Goal: Task Accomplishment & Management: Complete application form

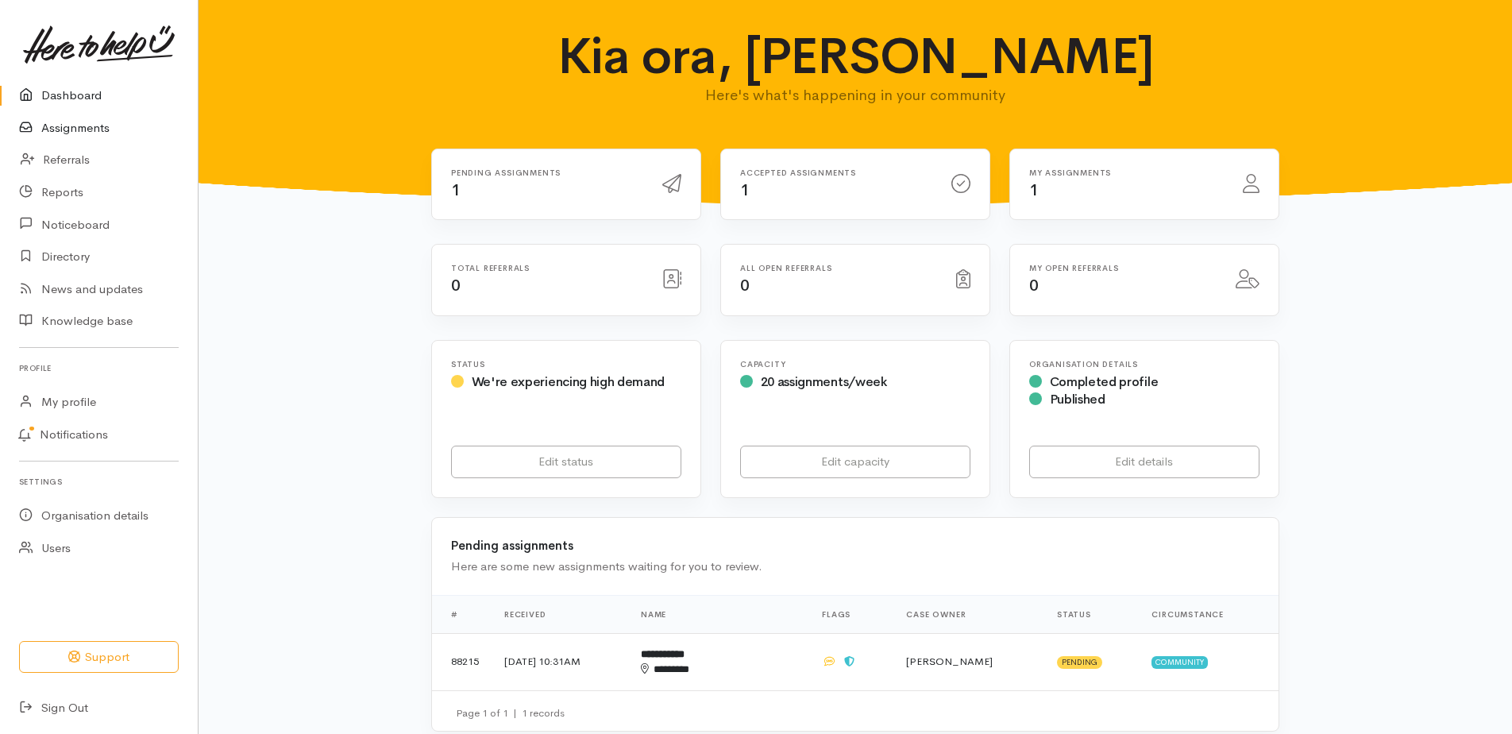
click at [63, 130] on link "Assignments" at bounding box center [99, 128] width 198 height 33
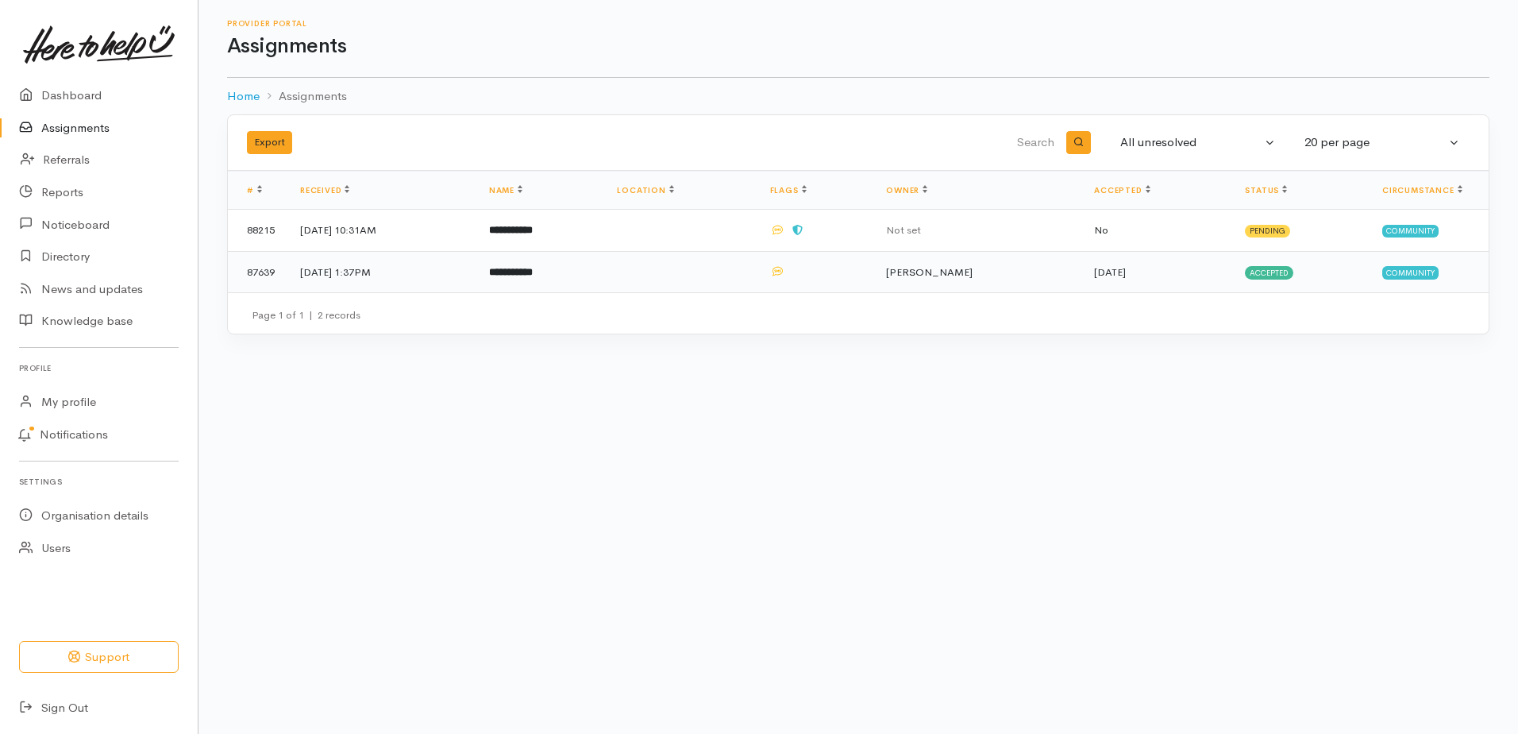
click at [333, 270] on td "[DATE] 1:37PM" at bounding box center [381, 271] width 189 height 41
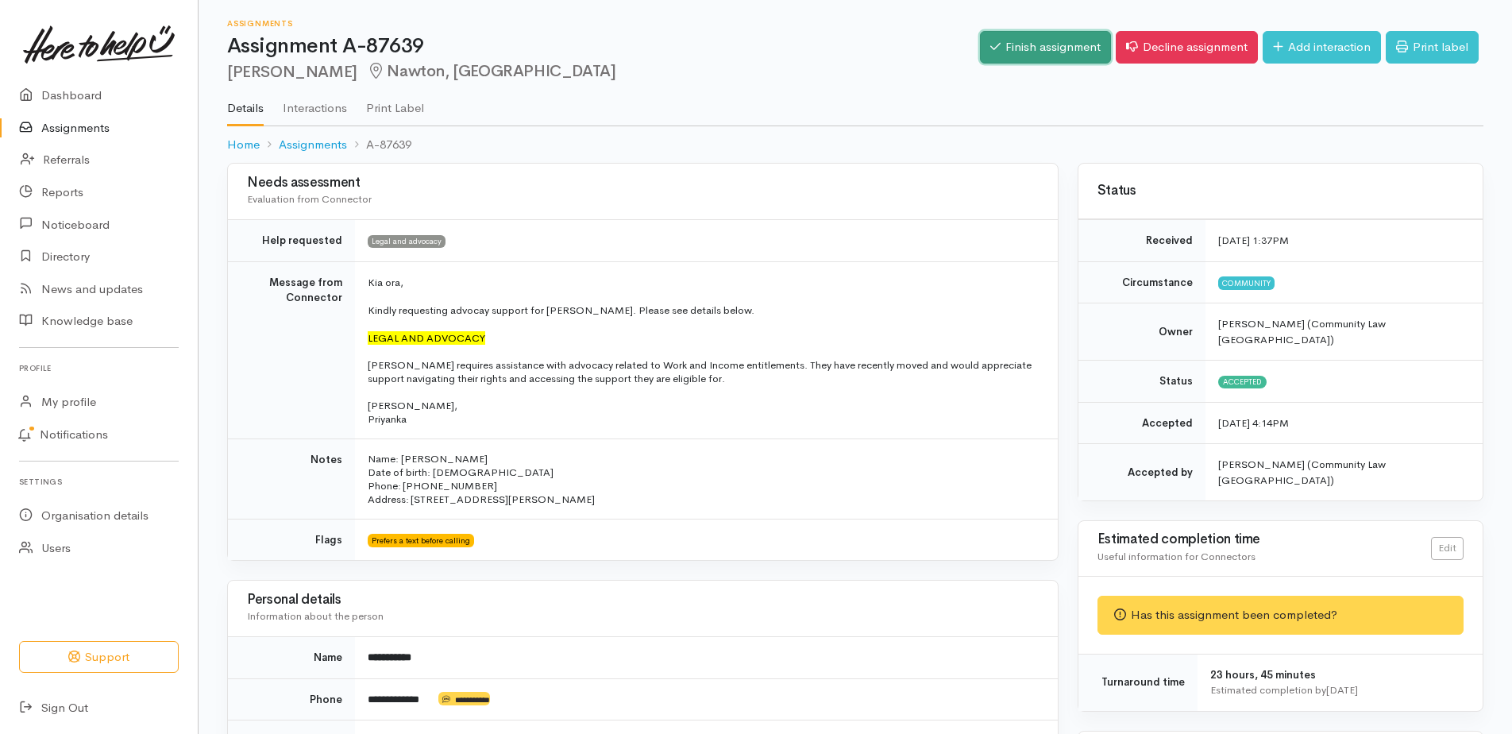
click at [1034, 49] on link "Finish assignment" at bounding box center [1045, 47] width 131 height 33
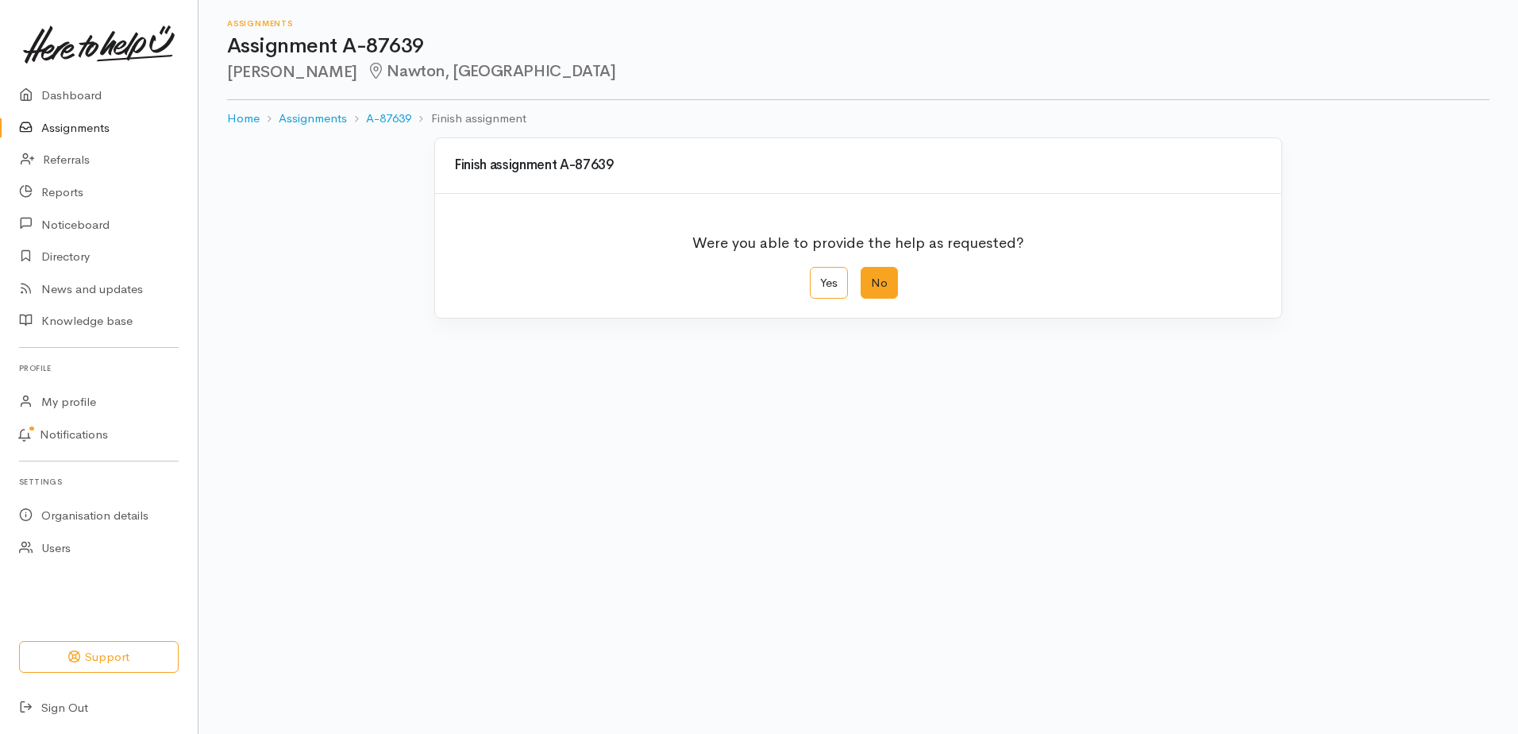
click at [874, 286] on label "No" at bounding box center [879, 283] width 37 height 33
click at [871, 277] on input "No" at bounding box center [866, 272] width 10 height 10
radio input "true"
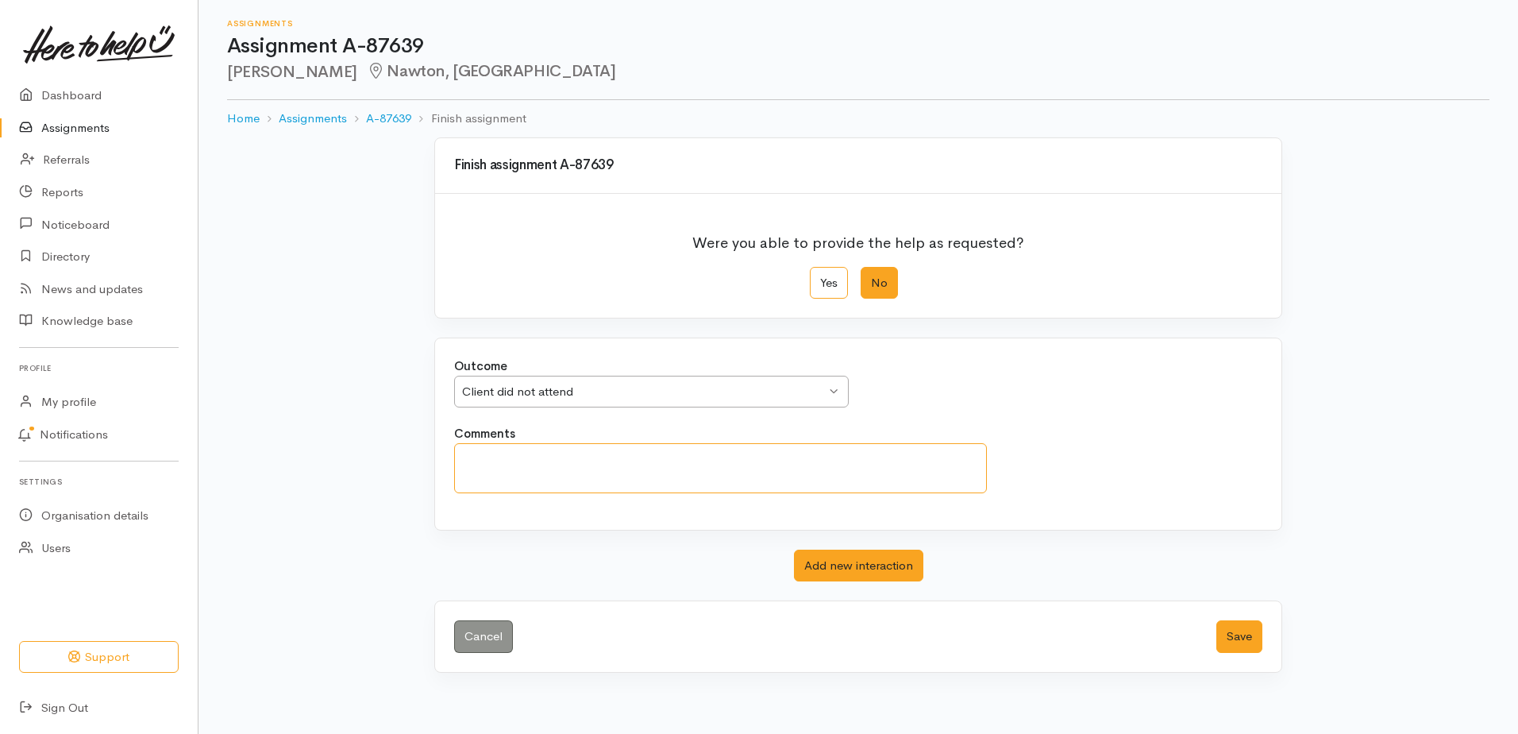
click at [468, 455] on textarea "Comments" at bounding box center [720, 468] width 533 height 50
type textarea "Client"
click at [834, 390] on div "Client did not attend Client did not attend" at bounding box center [651, 392] width 395 height 33
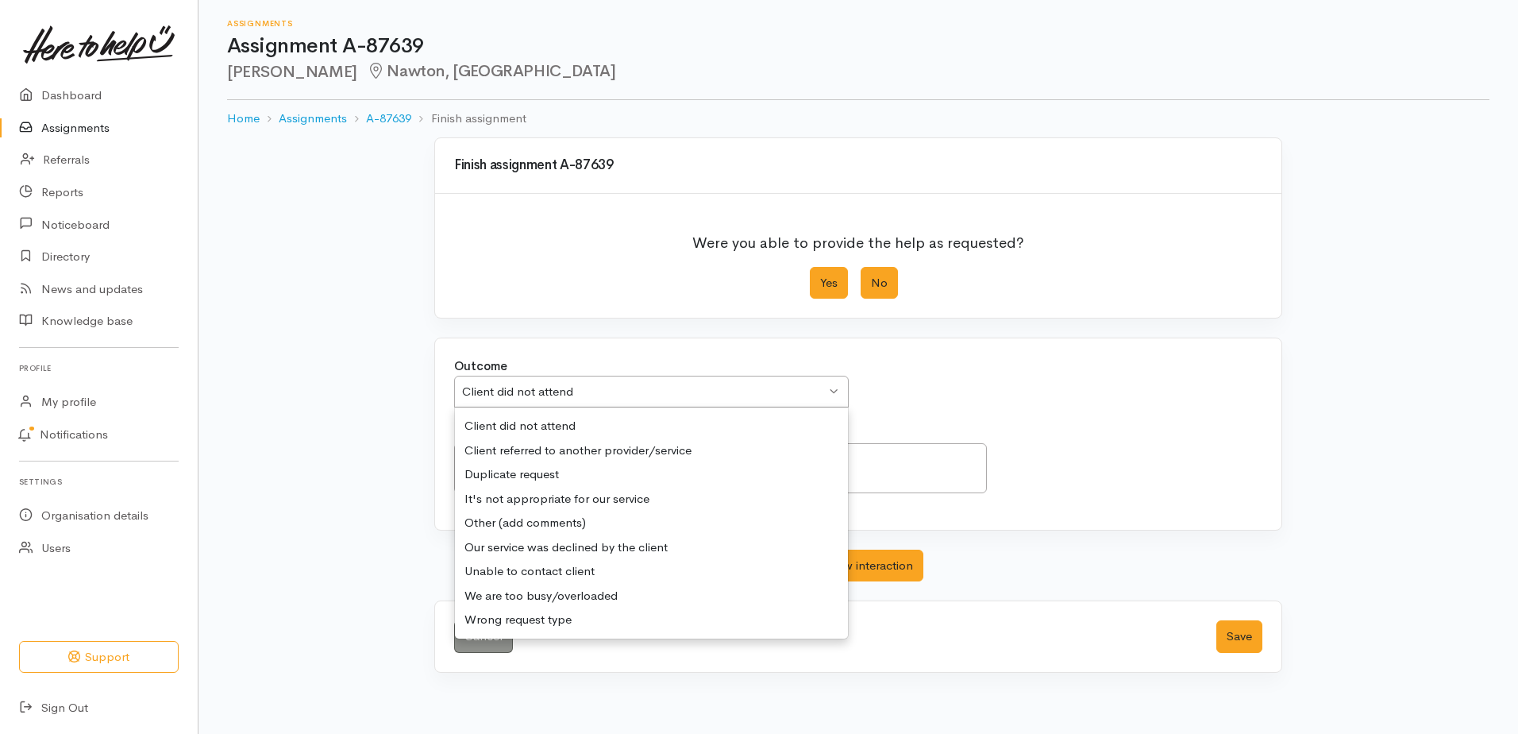
click at [832, 279] on label "Yes" at bounding box center [829, 283] width 38 height 33
click at [820, 277] on input "Yes" at bounding box center [815, 272] width 10 height 10
radio input "true"
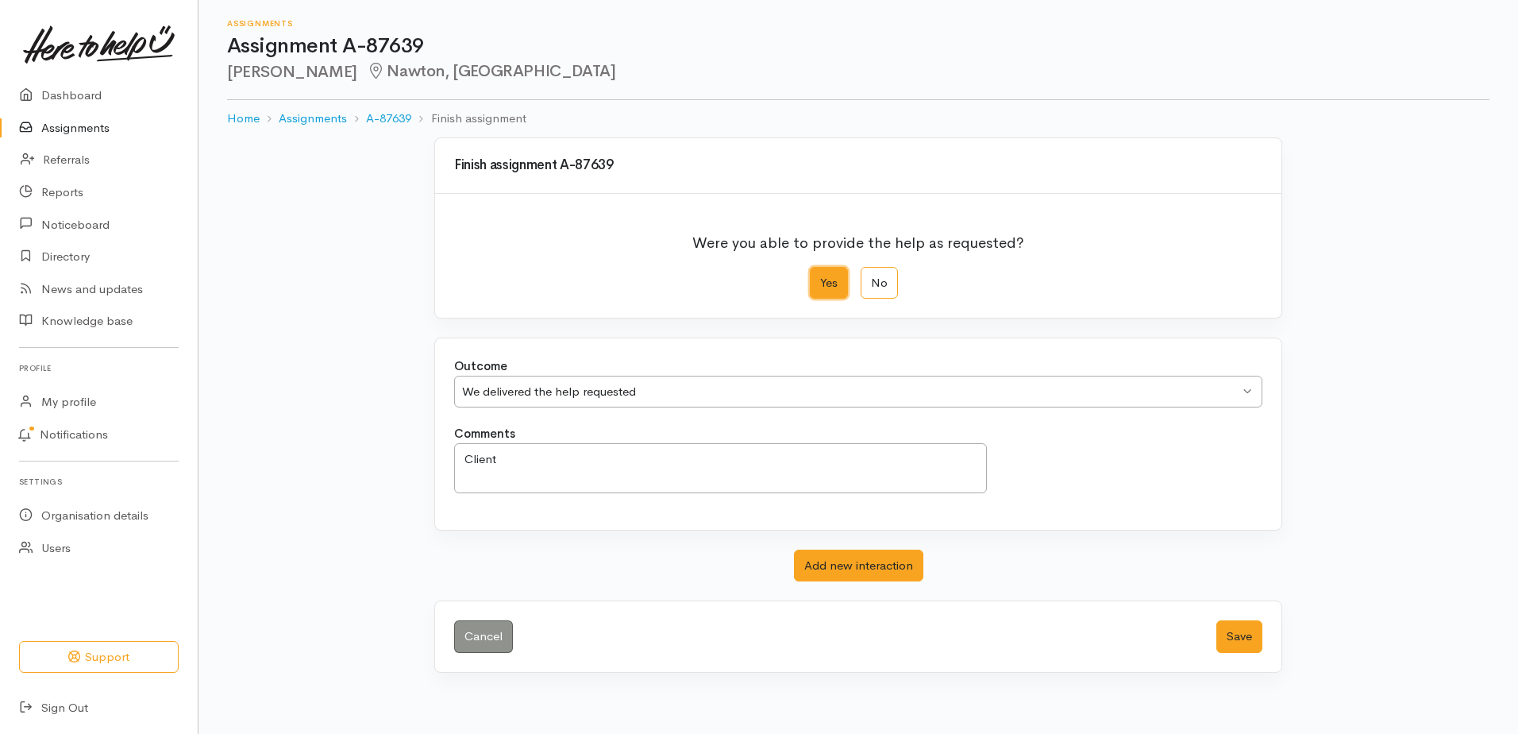
click at [1243, 386] on div "We delivered the help requested We delivered the help requested" at bounding box center [858, 392] width 808 height 33
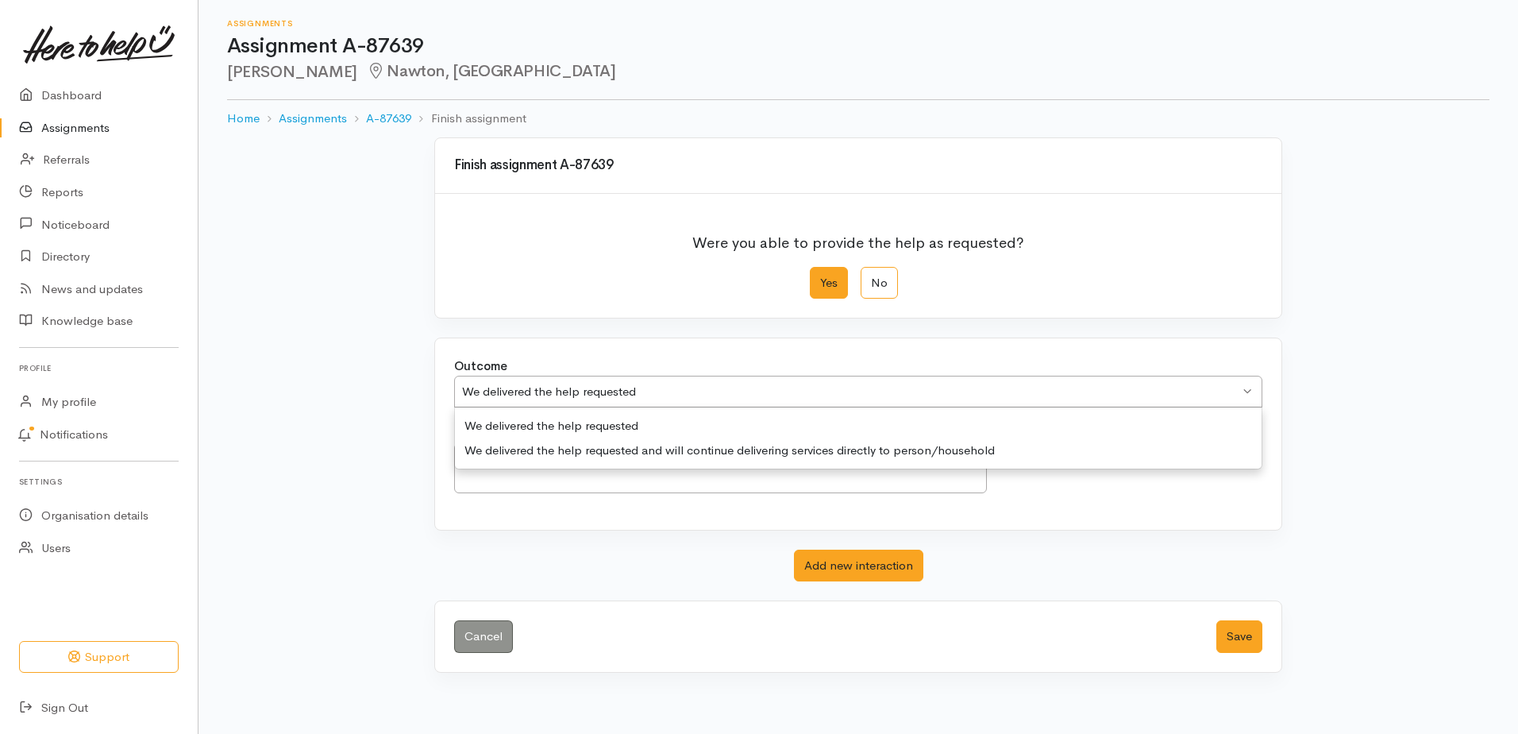
click at [1240, 385] on div "We delivered the help requested We delivered the help requested" at bounding box center [858, 392] width 808 height 33
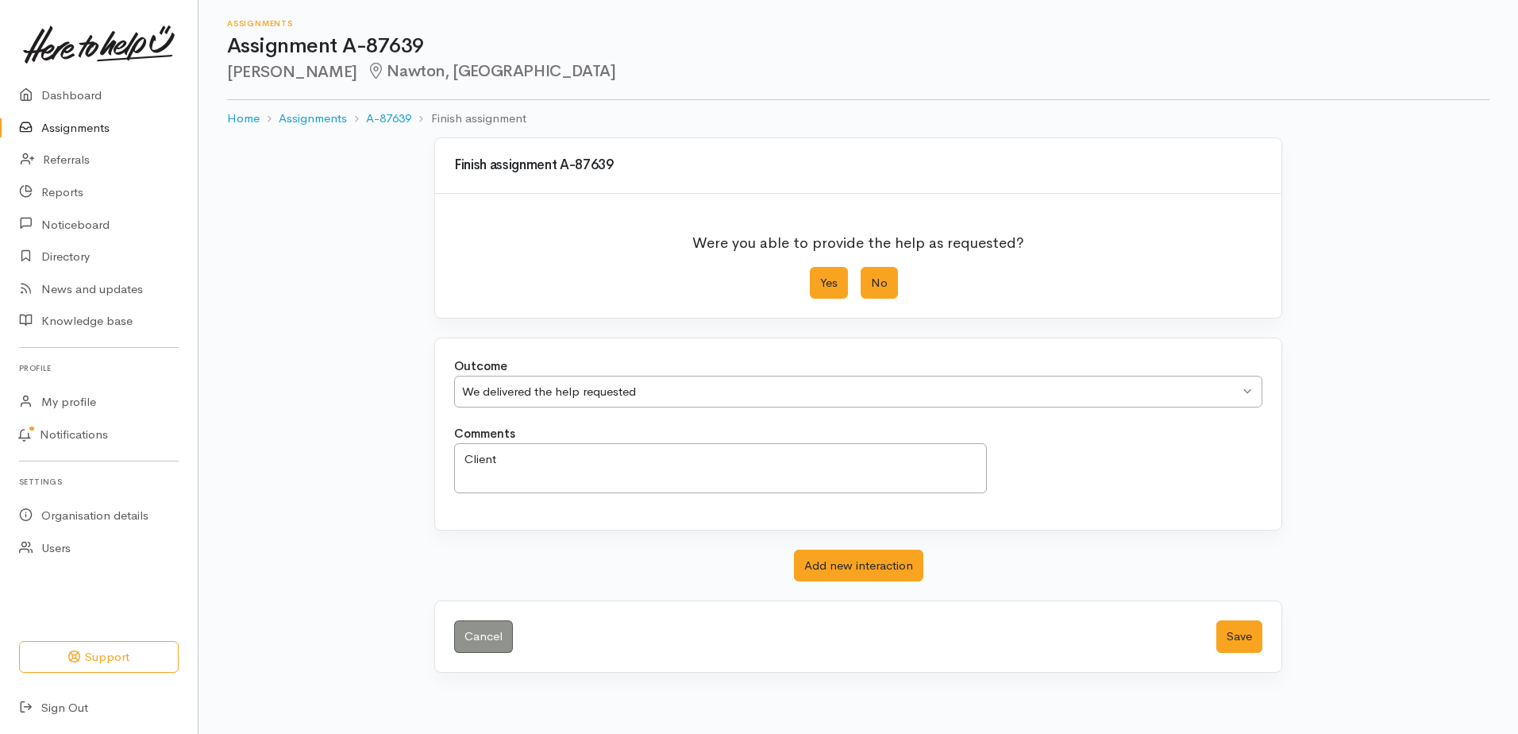
click at [878, 283] on label "No" at bounding box center [879, 283] width 37 height 33
click at [871, 277] on input "No" at bounding box center [866, 272] width 10 height 10
radio input "true"
click at [840, 388] on div "Client did not attend Client did not attend" at bounding box center [651, 392] width 395 height 33
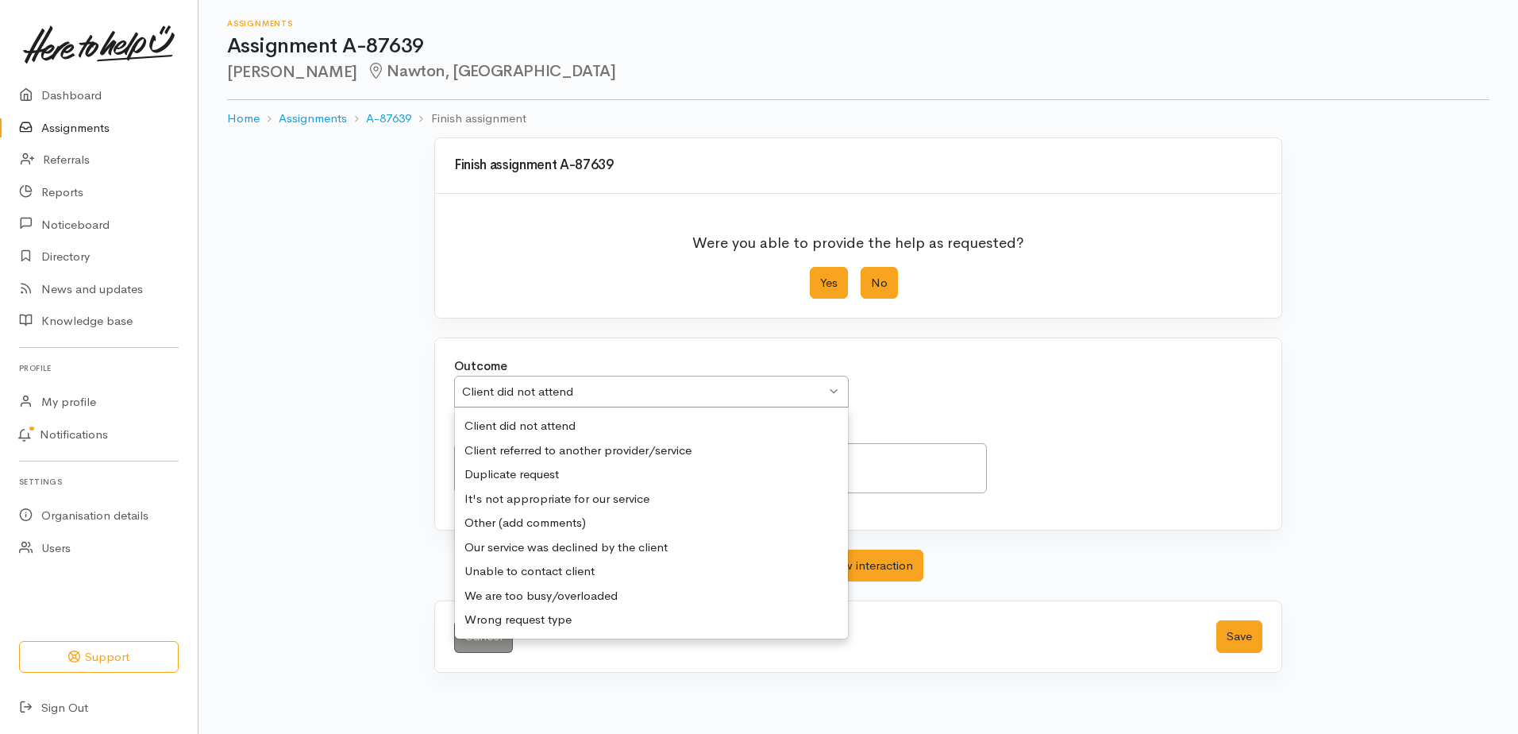
click at [827, 280] on label "Yes" at bounding box center [829, 283] width 38 height 33
click at [820, 277] on input "Yes" at bounding box center [815, 272] width 10 height 10
radio input "true"
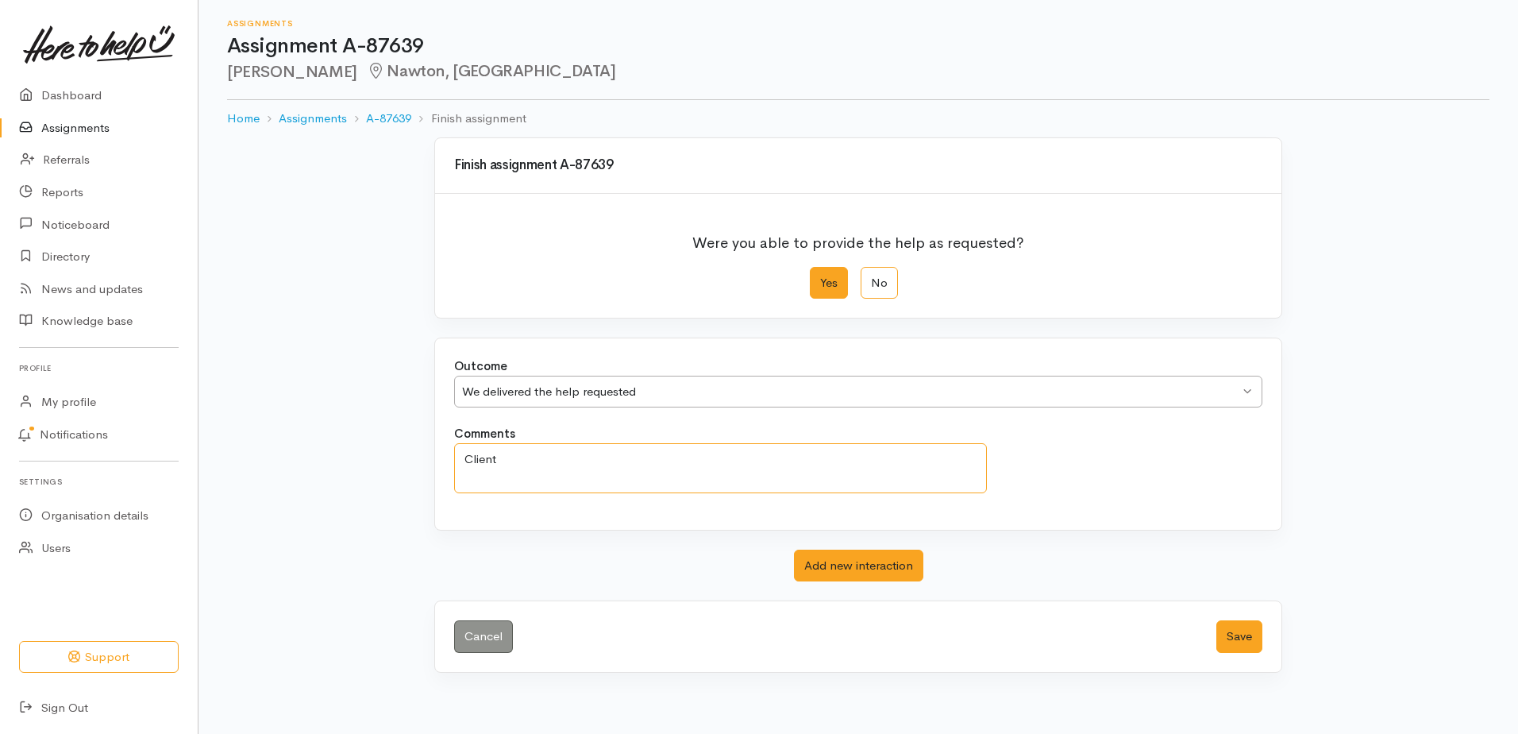
click at [526, 460] on textarea "Client" at bounding box center [720, 468] width 533 height 50
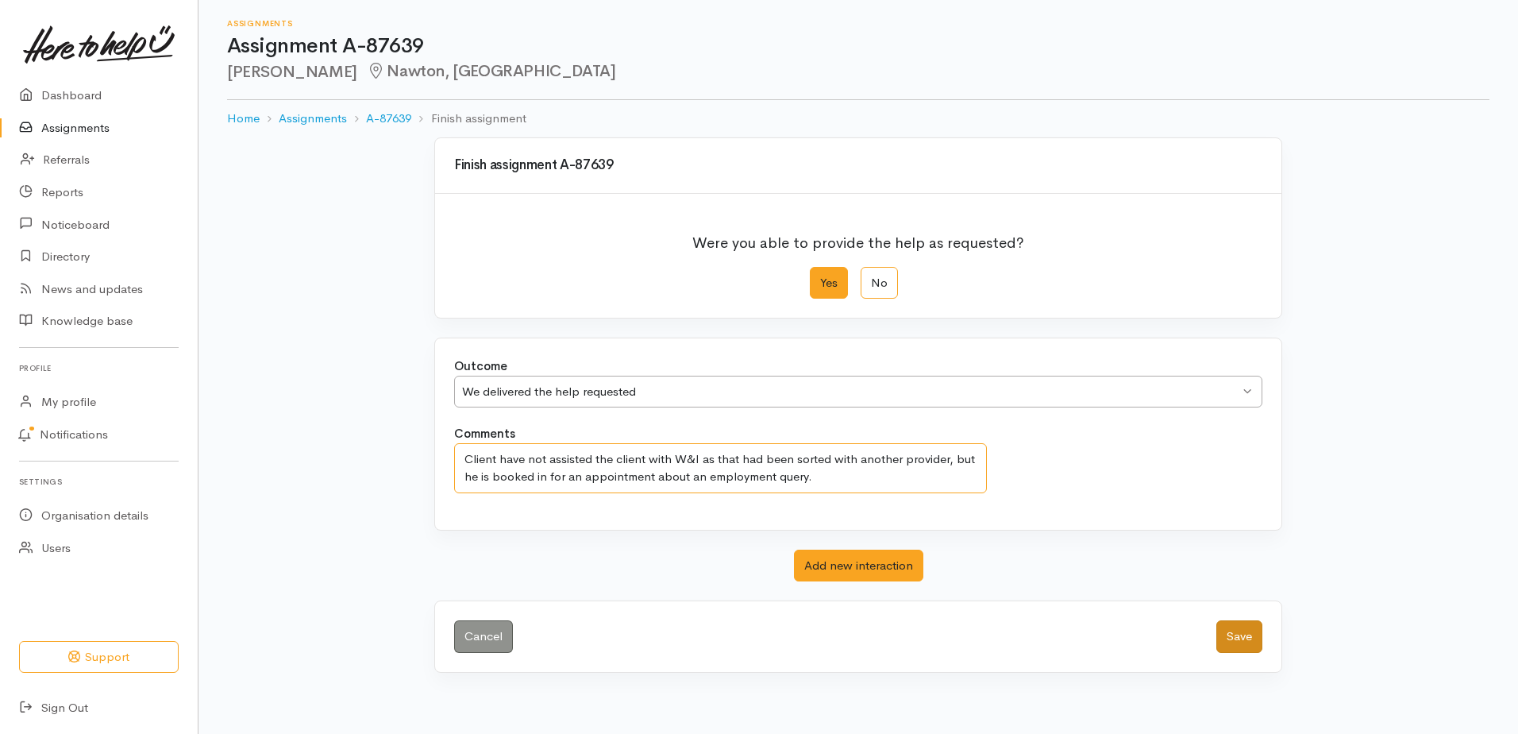
type textarea "Client have not assisted the client with W&I as that had been sorted with anoth…"
click at [1238, 636] on button "Save" at bounding box center [1239, 636] width 46 height 33
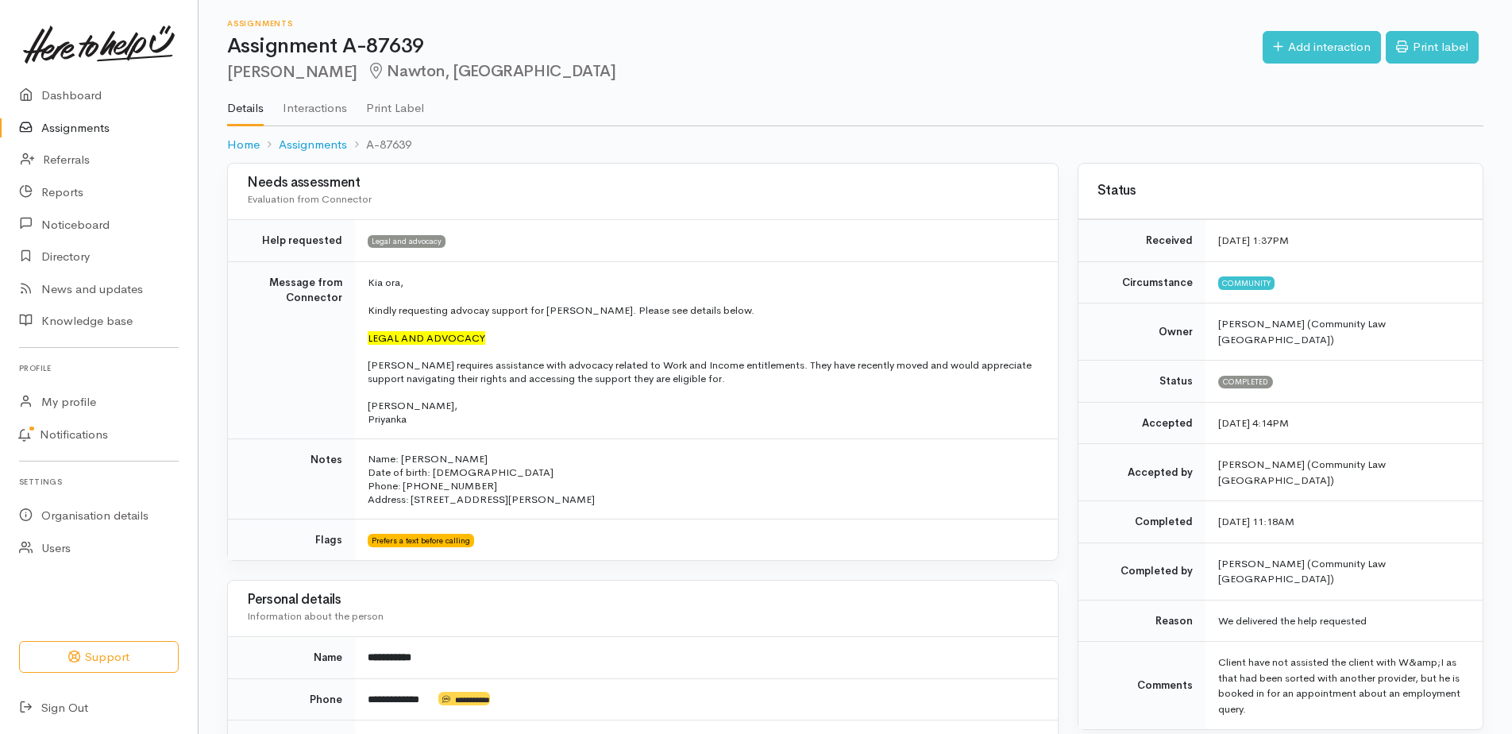
click at [97, 125] on link "Assignments" at bounding box center [99, 128] width 198 height 33
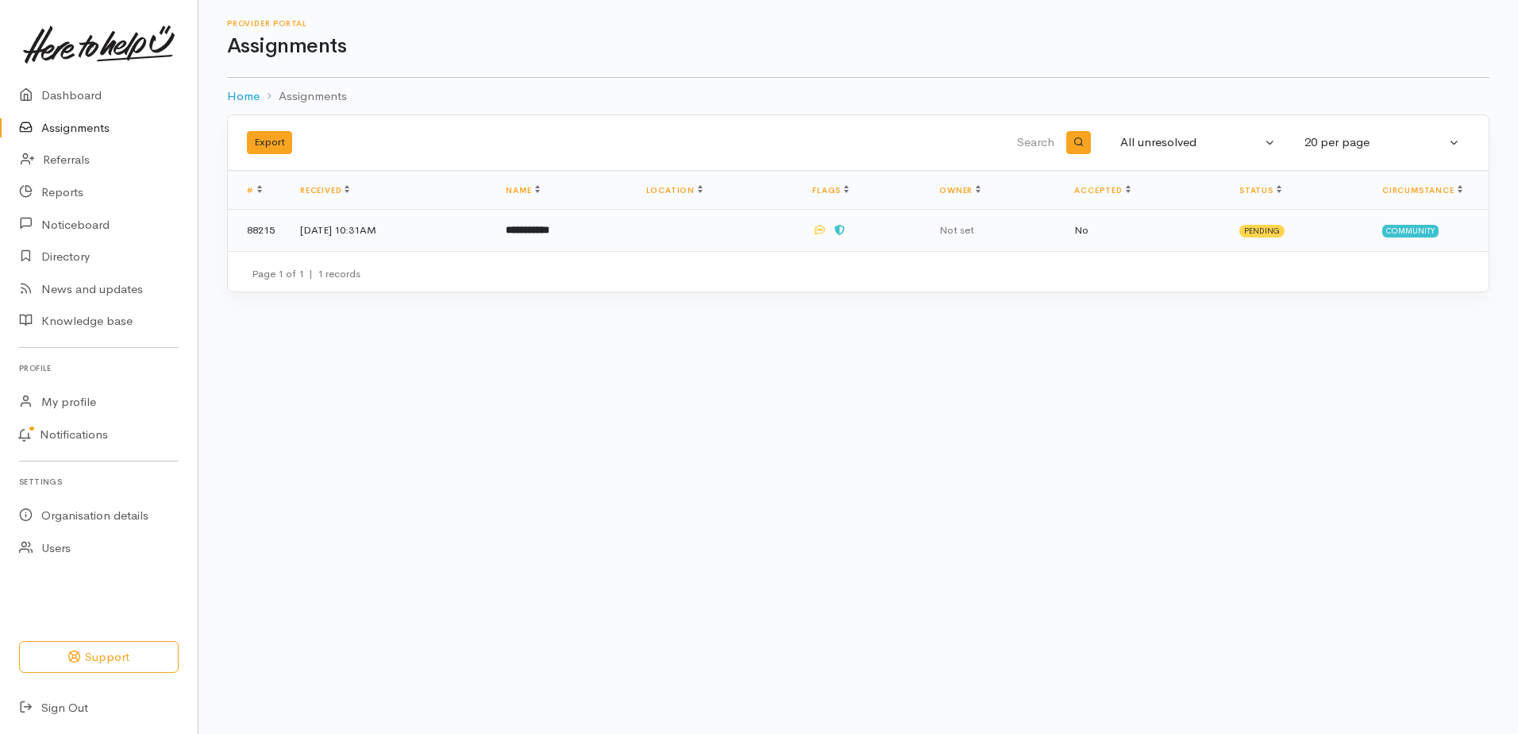
click at [380, 230] on td "1 Sep 2025, 10:31AM" at bounding box center [390, 230] width 206 height 41
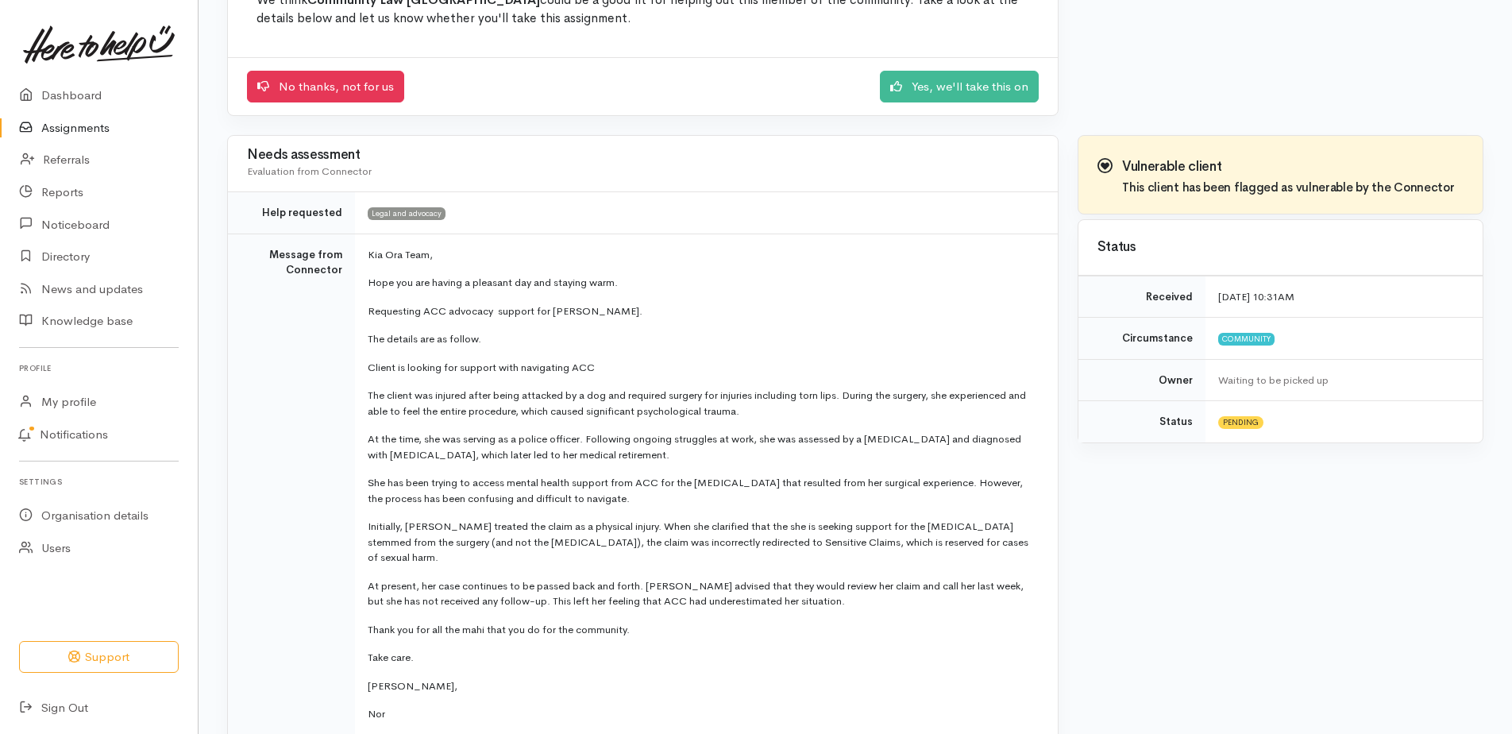
scroll to position [238, 0]
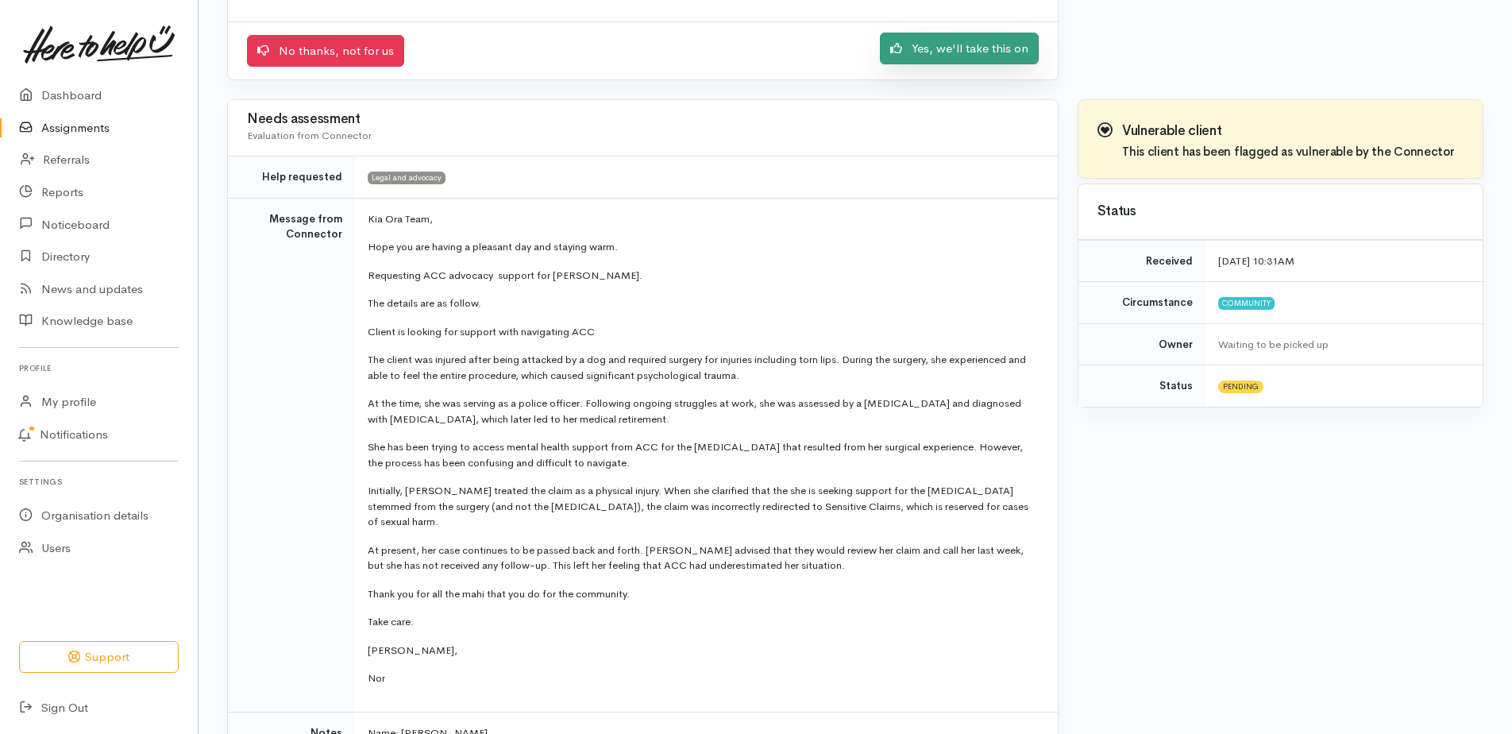
click at [984, 48] on link "Yes, we'll take this on" at bounding box center [959, 49] width 159 height 33
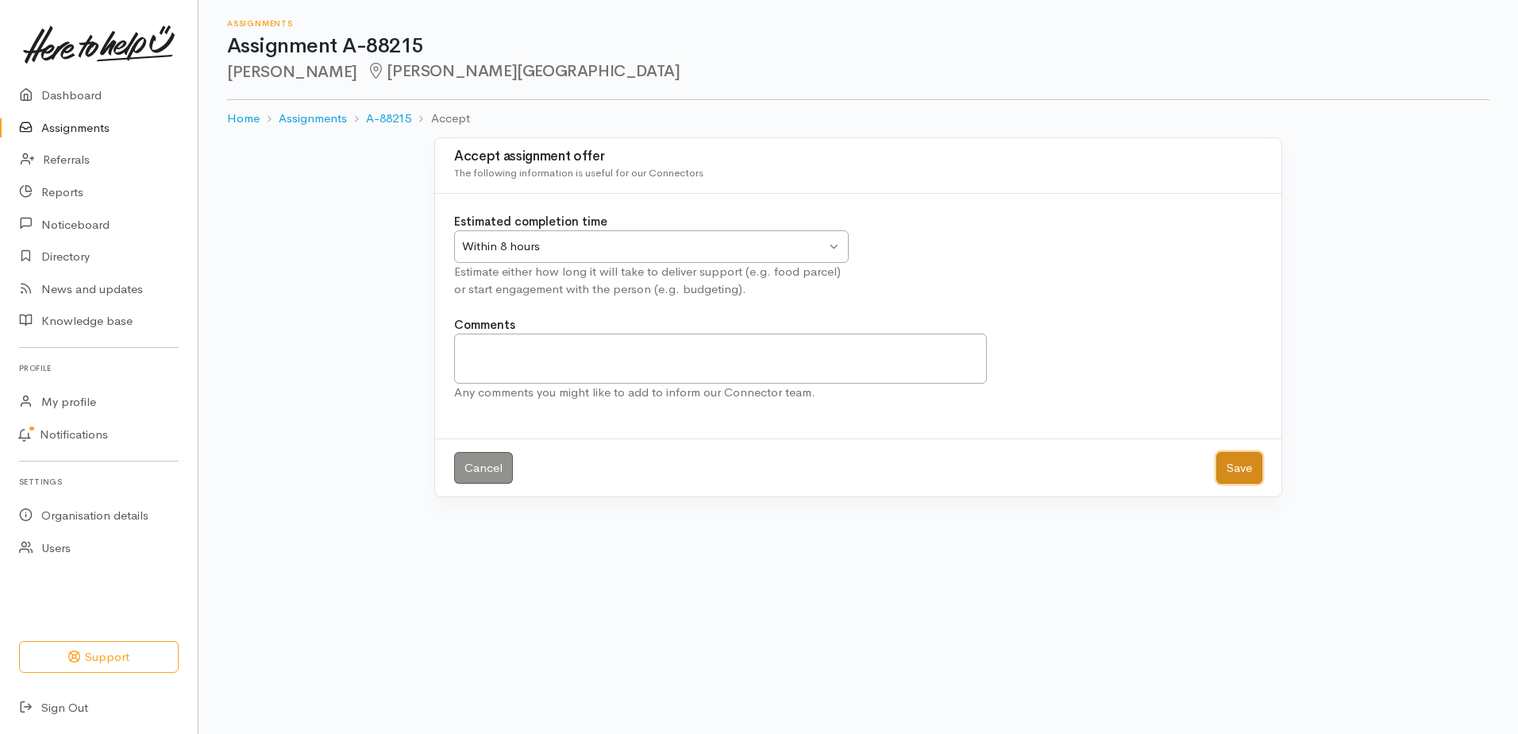
click at [1249, 465] on button "Save" at bounding box center [1239, 468] width 46 height 33
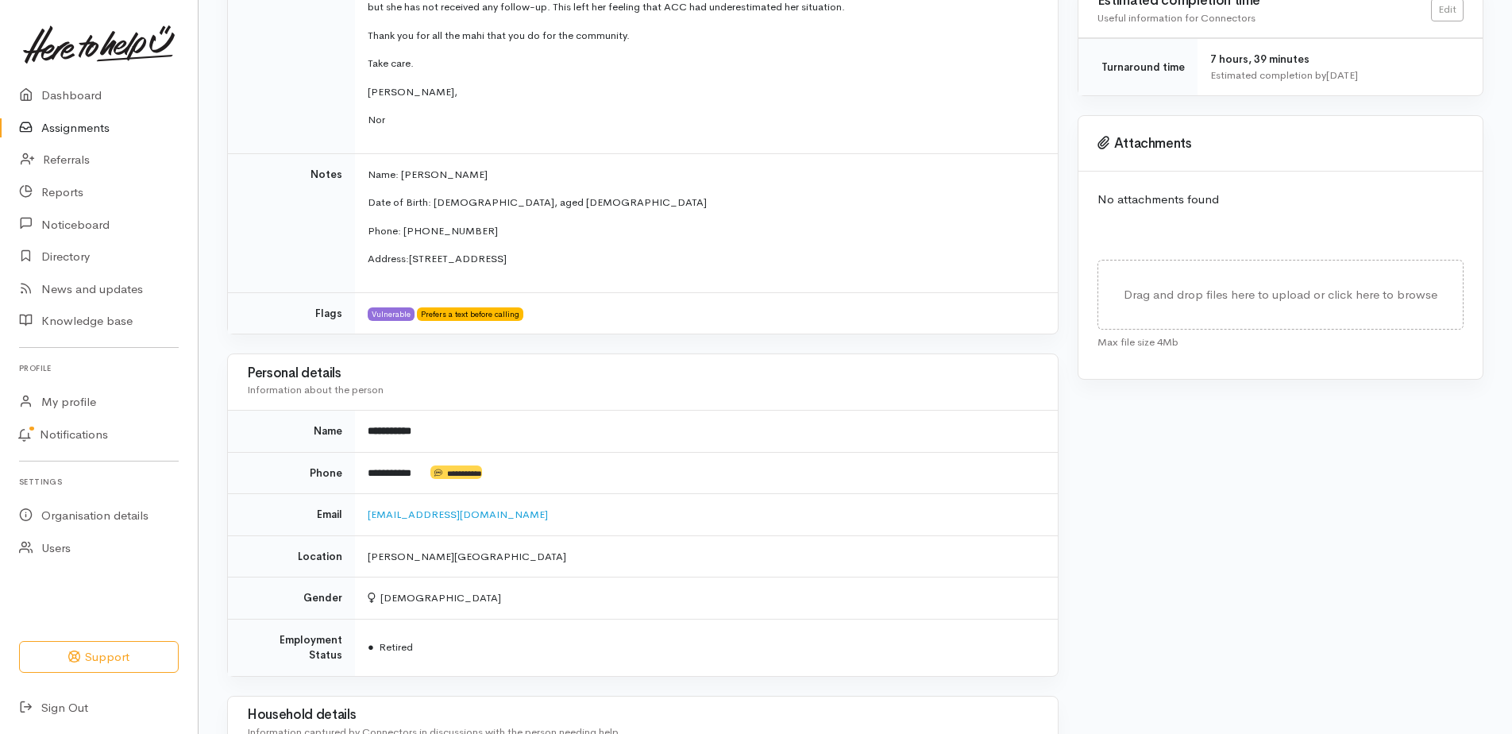
scroll to position [635, 0]
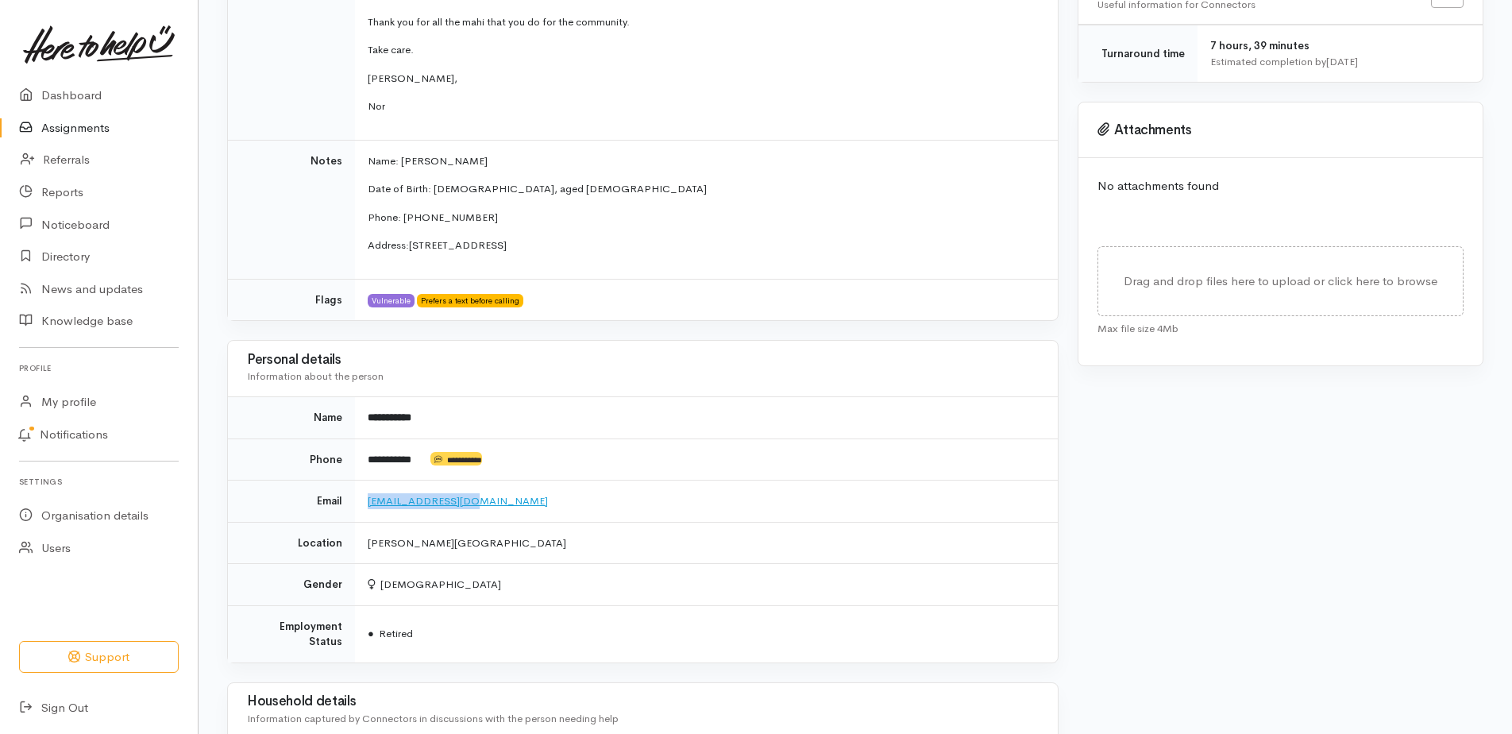
drag, startPoint x: 472, startPoint y: 481, endPoint x: 368, endPoint y: 487, distance: 103.4
click at [368, 487] on td "renagd57@gmail.com" at bounding box center [706, 501] width 703 height 42
copy link "renagd57@gmail.com"
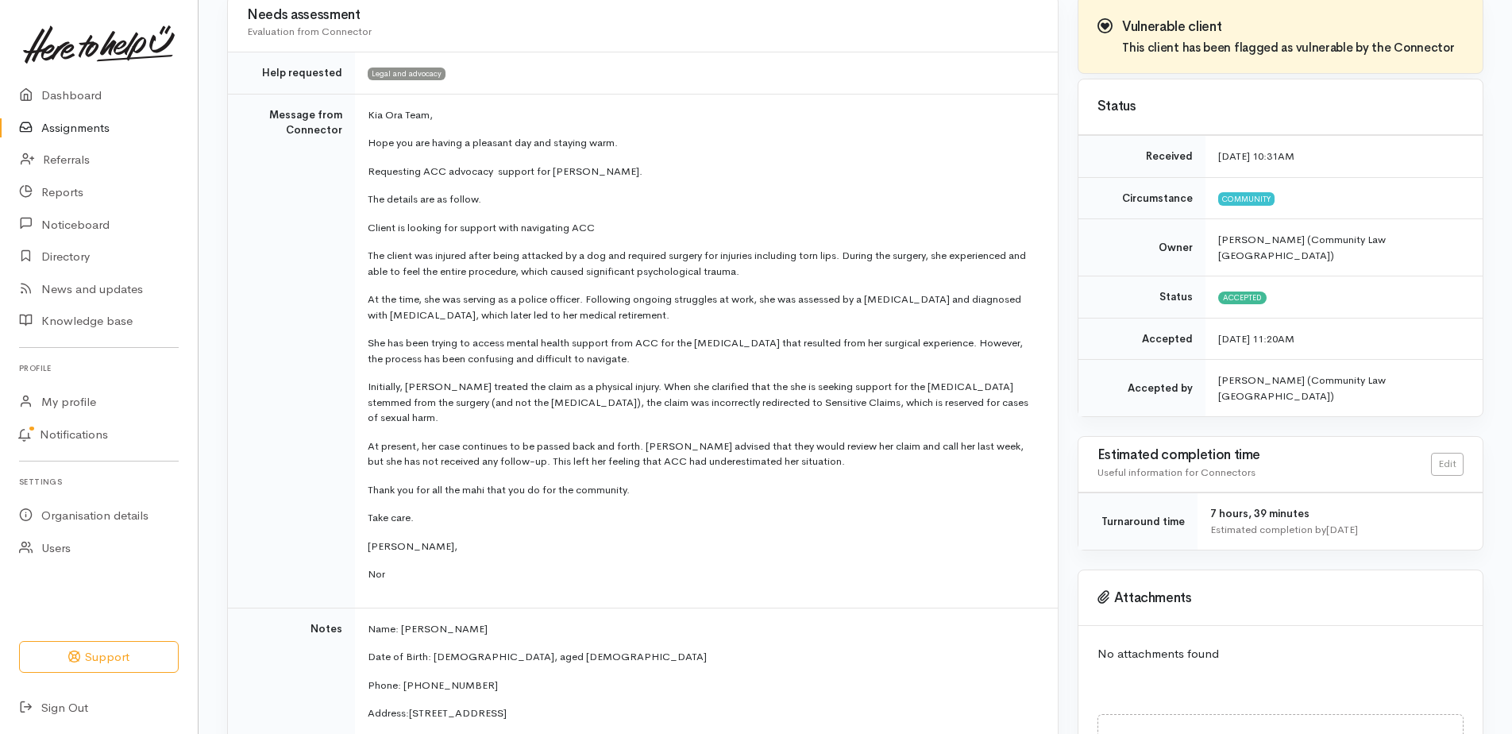
scroll to position [159, 0]
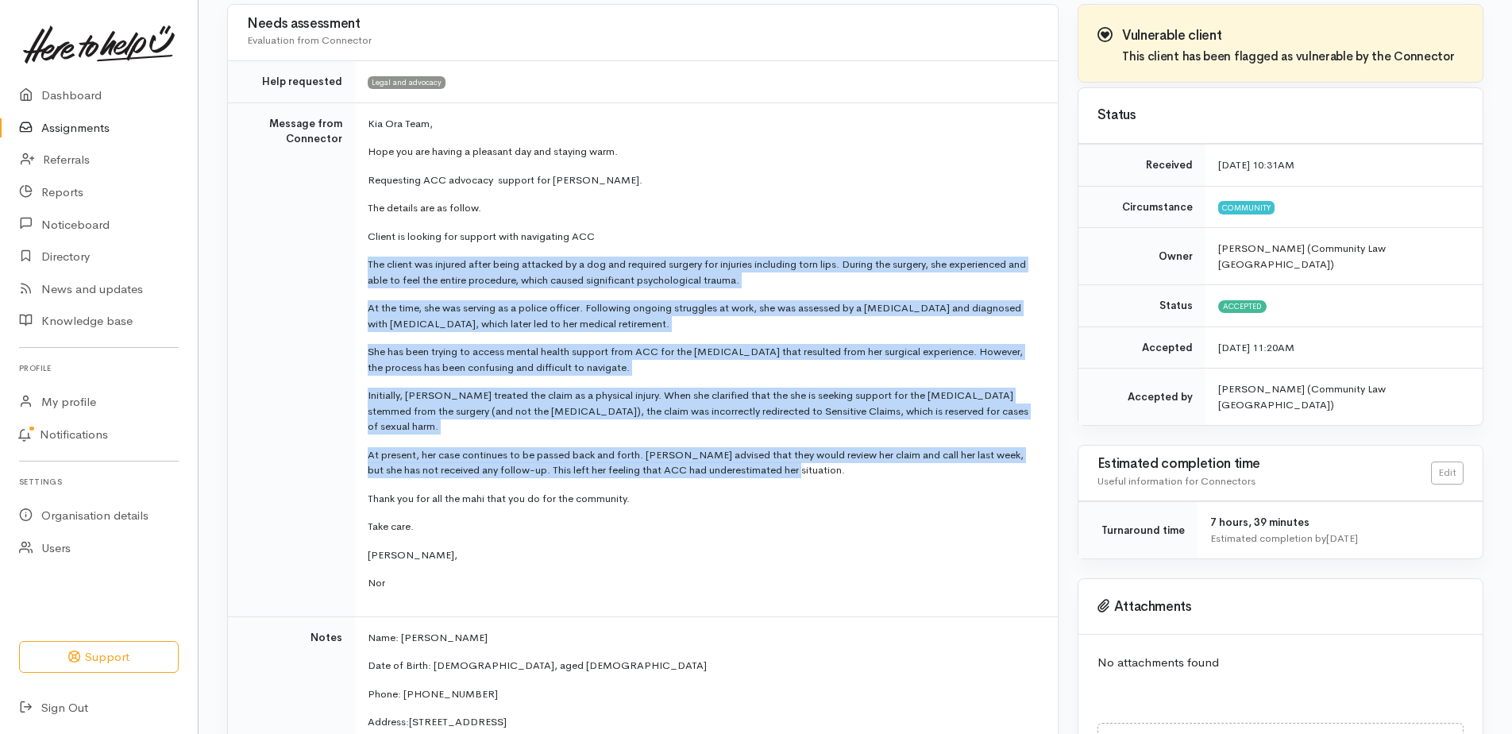
drag, startPoint x: 369, startPoint y: 261, endPoint x: 802, endPoint y: 455, distance: 474.1
click at [802, 455] on td "Kia Ora Team, Hope you are having a pleasant day and staying warm. Requesting A…" at bounding box center [706, 359] width 703 height 514
copy td "The client was injured after being attacked by a dog and required surgery for i…"
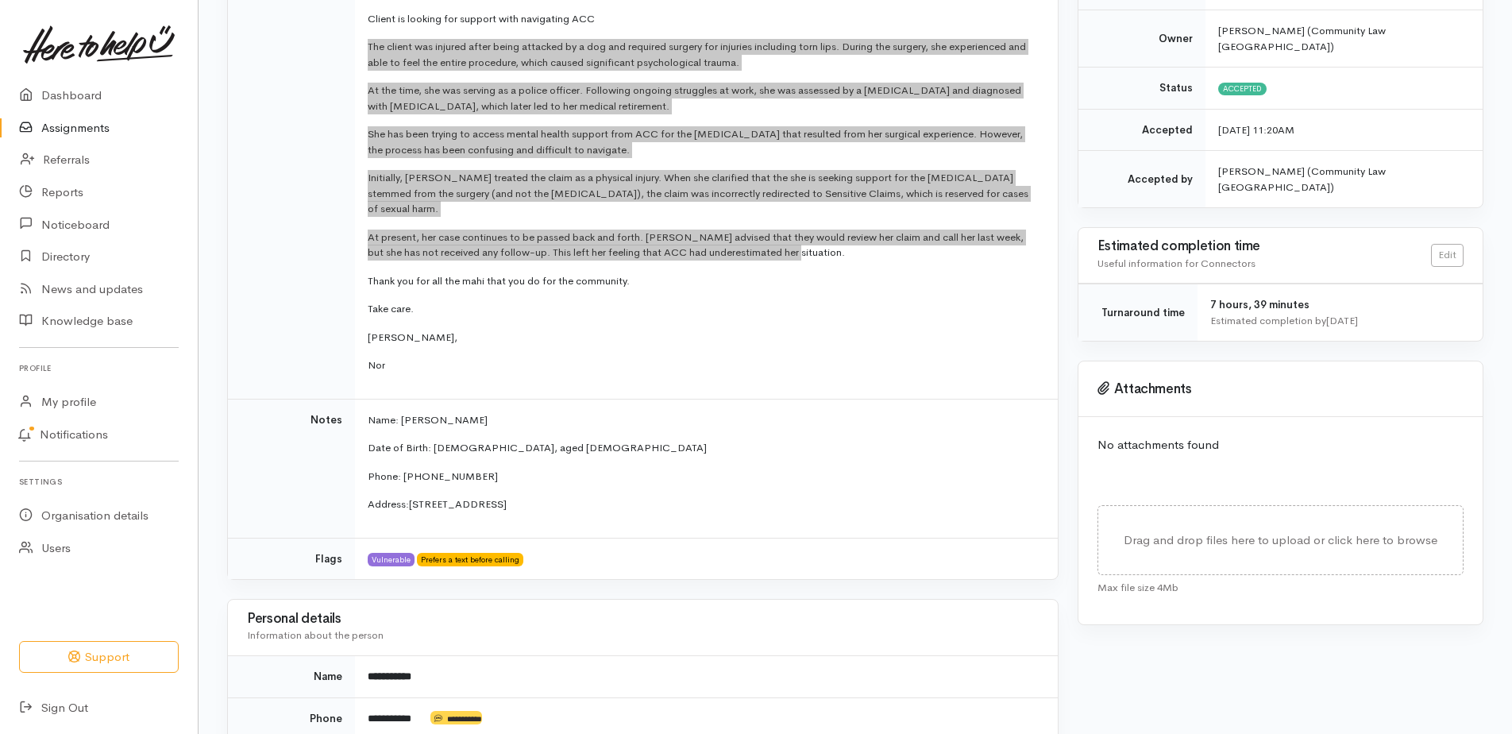
scroll to position [397, 0]
